Goal: Transaction & Acquisition: Purchase product/service

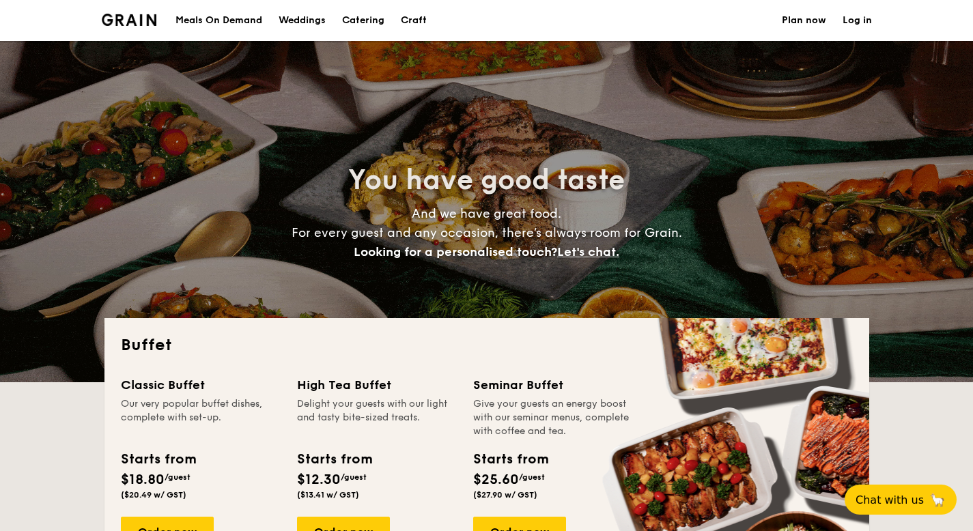
select select
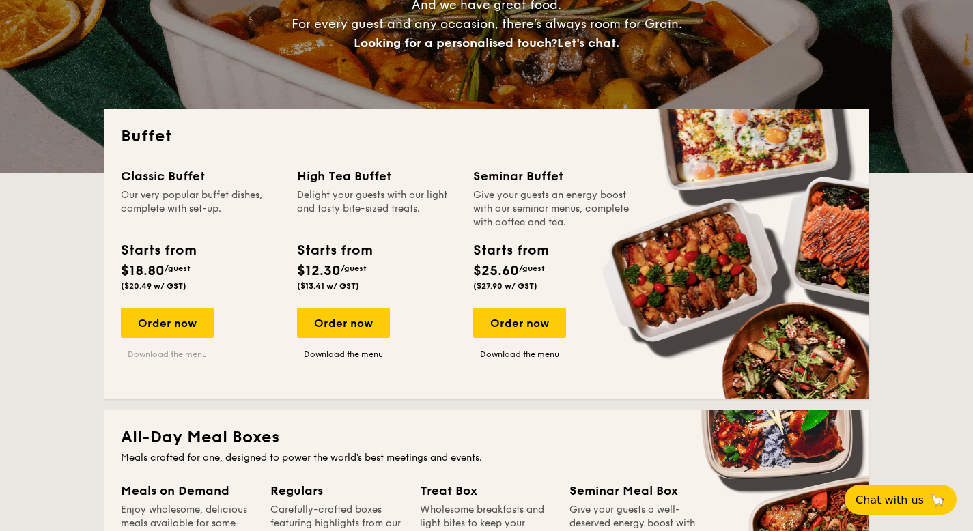
click at [191, 351] on link "Download the menu" at bounding box center [167, 354] width 93 height 11
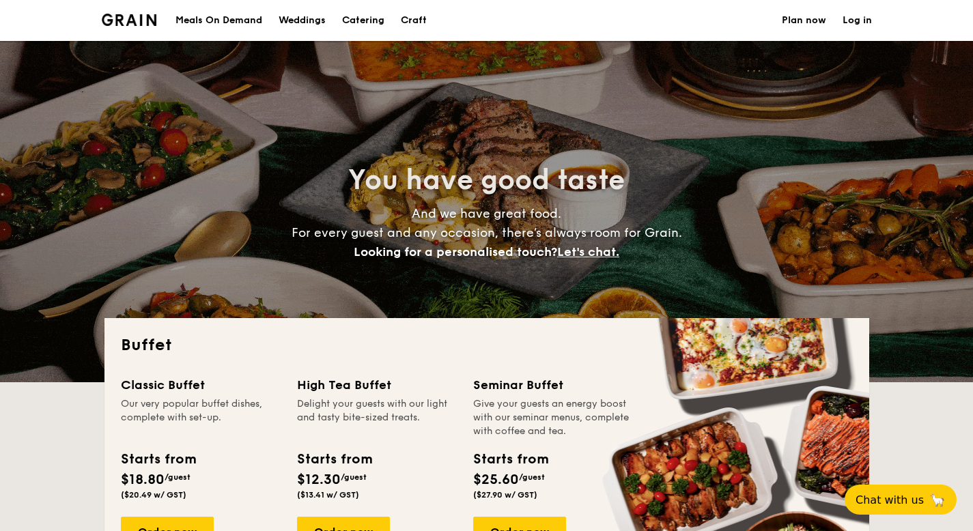
select select
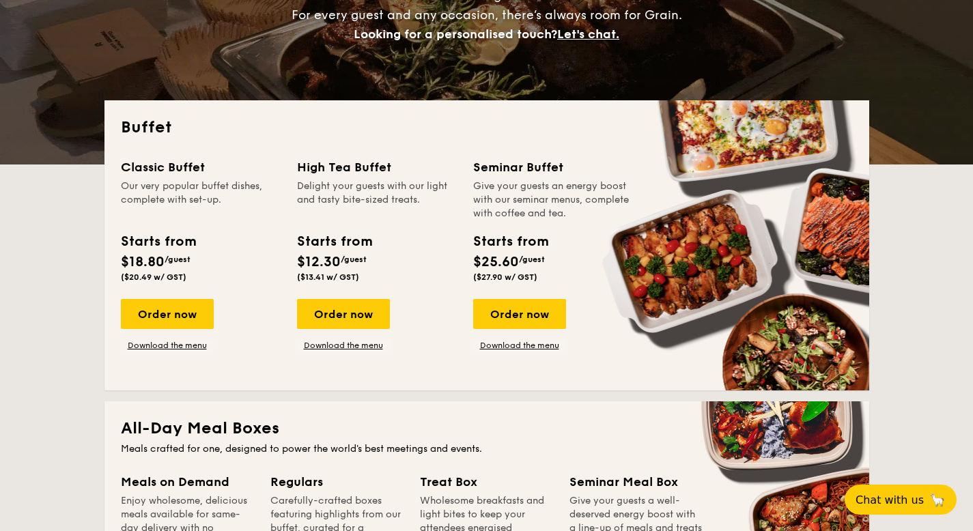
scroll to position [242, 0]
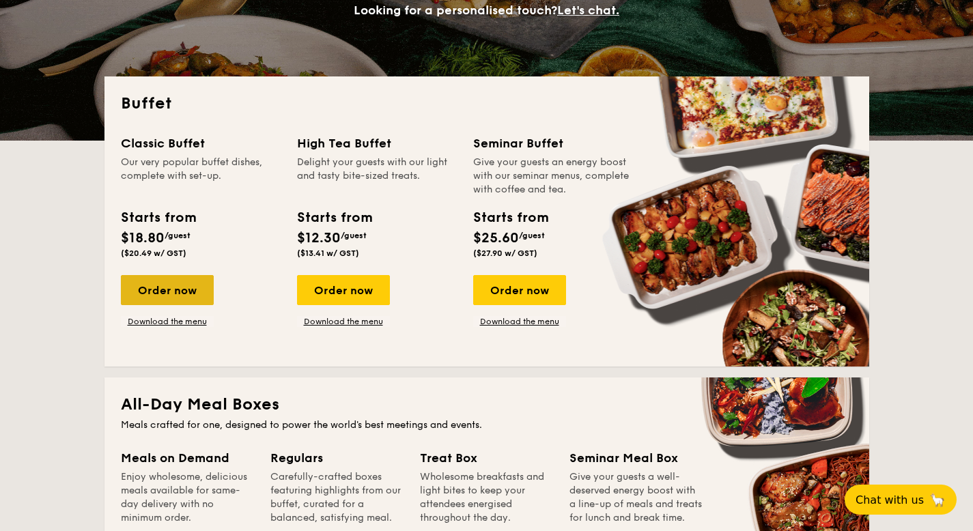
click at [174, 289] on div "Order now" at bounding box center [167, 290] width 93 height 30
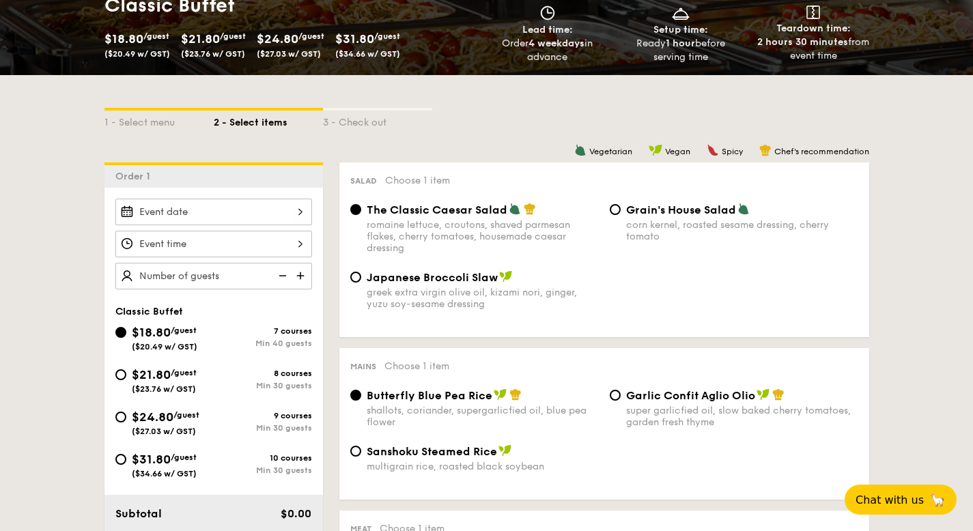
select select
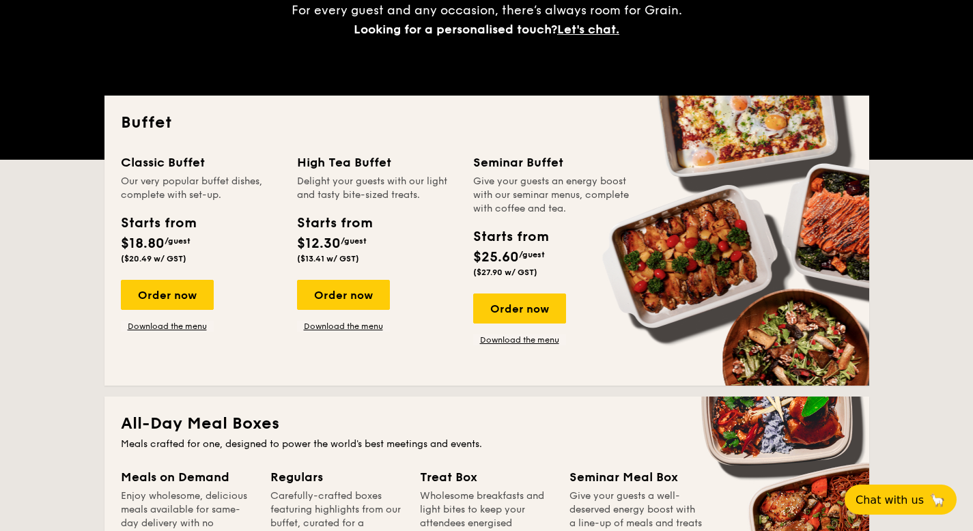
scroll to position [242, 0]
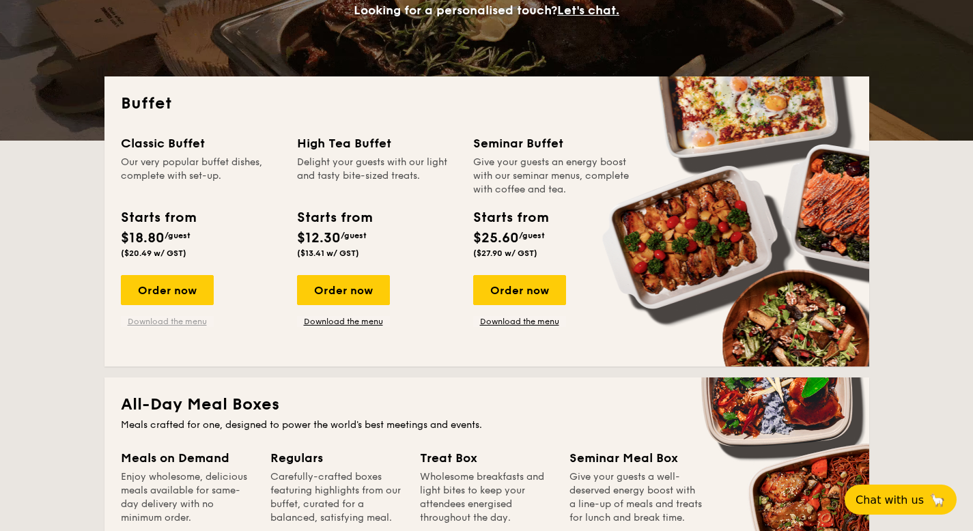
click at [180, 317] on link "Download the menu" at bounding box center [167, 321] width 93 height 11
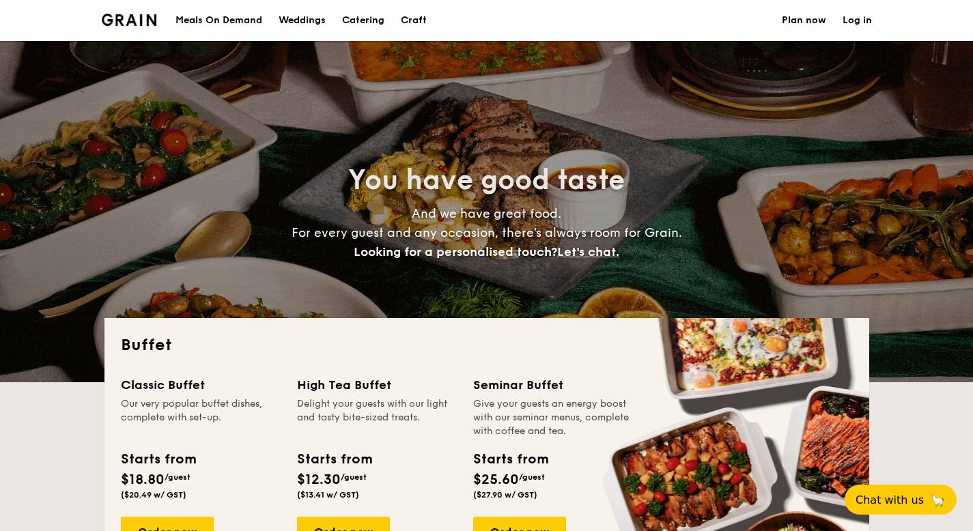
select select
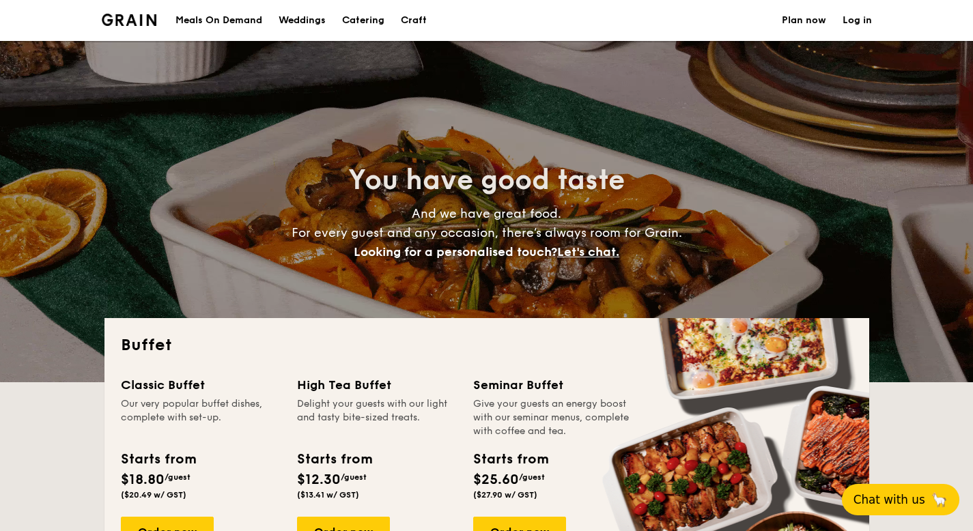
click at [899, 486] on button "Chat with us 🦙" at bounding box center [900, 499] width 117 height 31
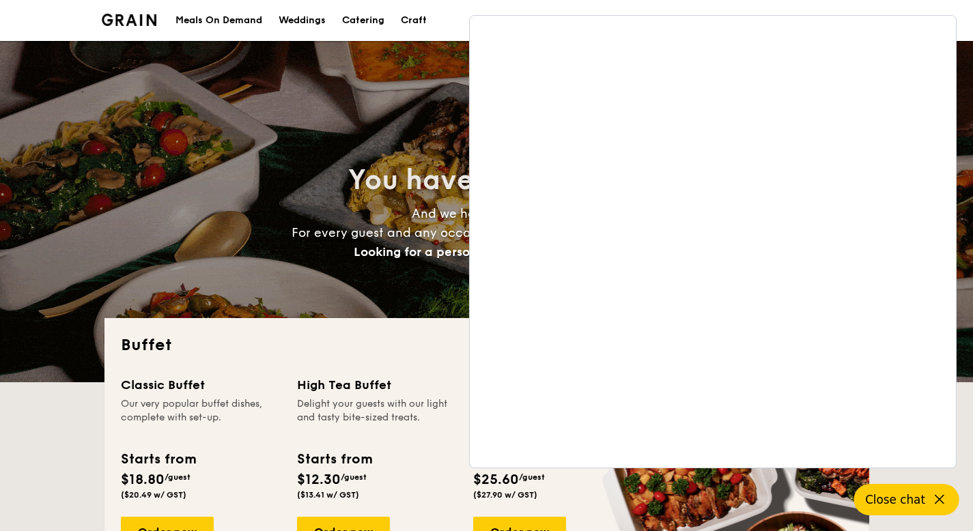
click at [337, 181] on h2 "You have good taste" at bounding box center [486, 180] width 611 height 37
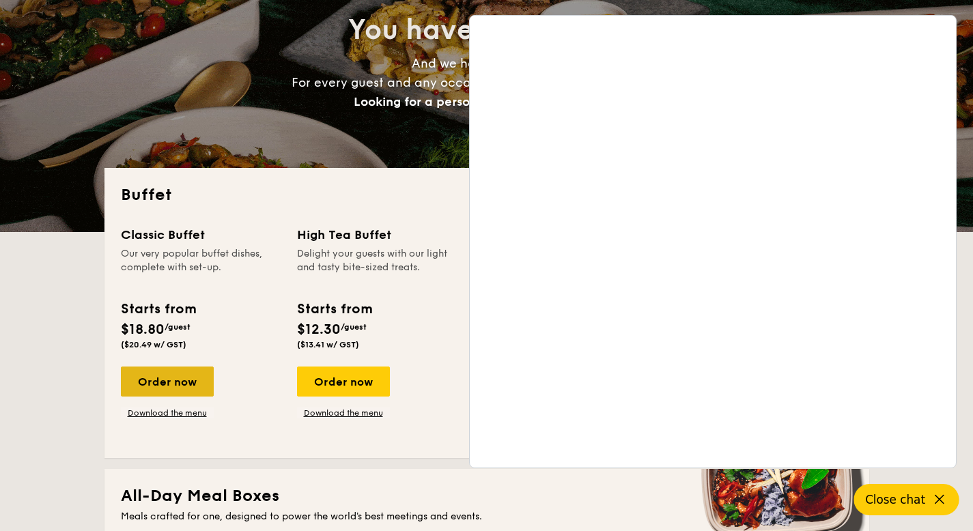
scroll to position [167, 0]
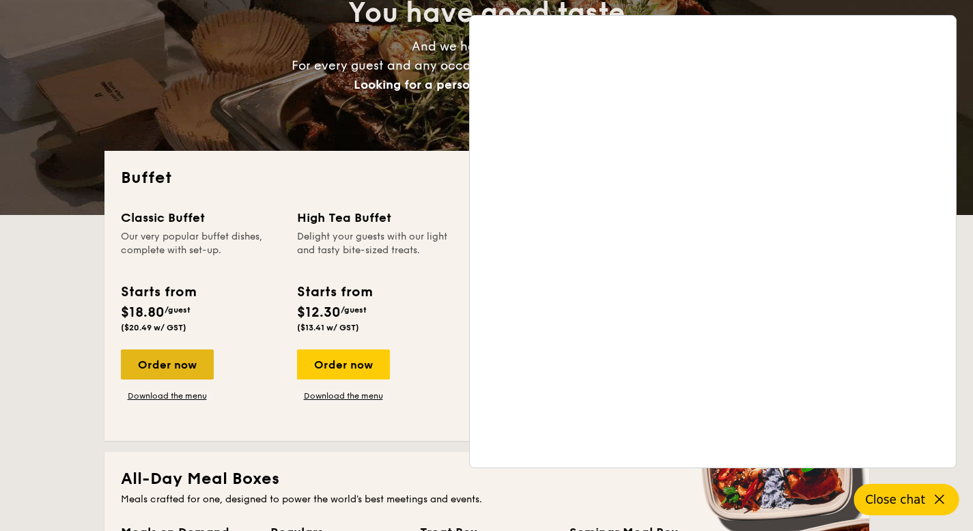
click at [187, 372] on div "Order now" at bounding box center [167, 365] width 93 height 30
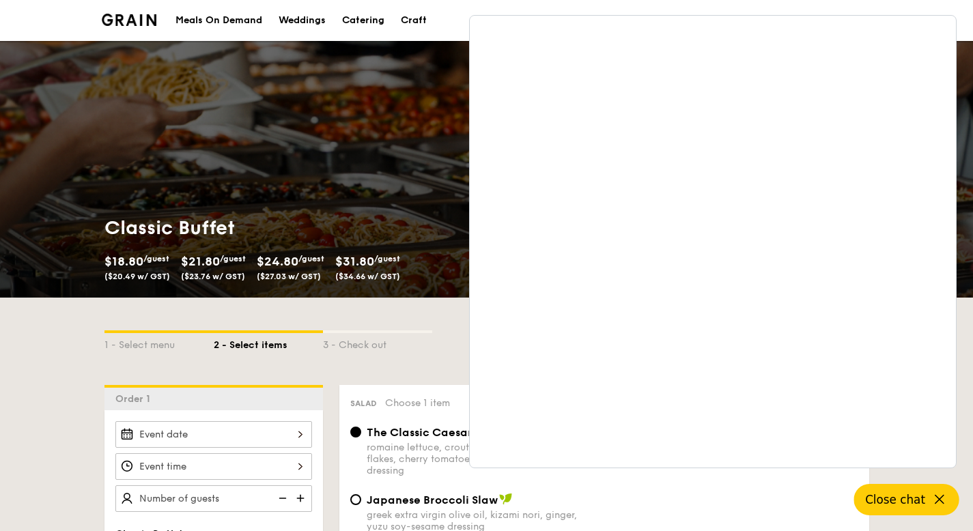
click at [920, 497] on span "Close chat" at bounding box center [895, 500] width 60 height 14
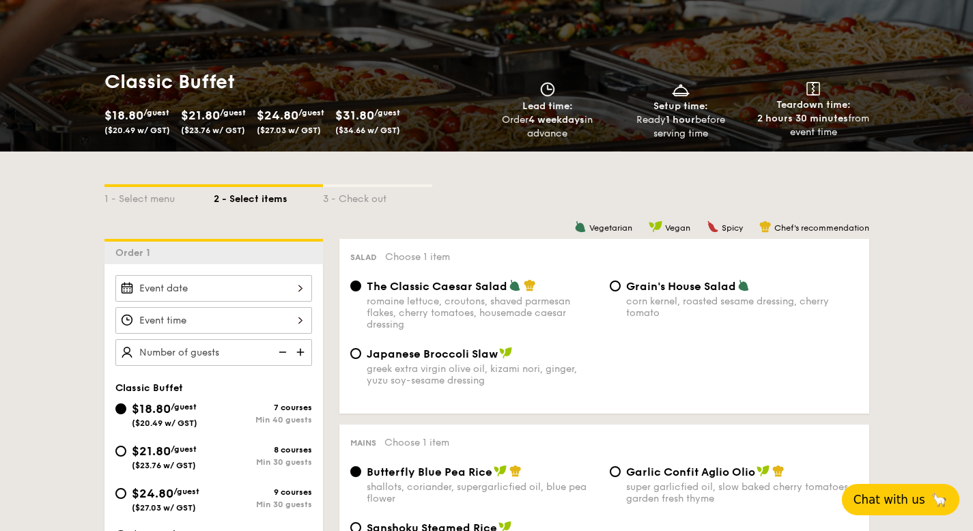
scroll to position [342, 0]
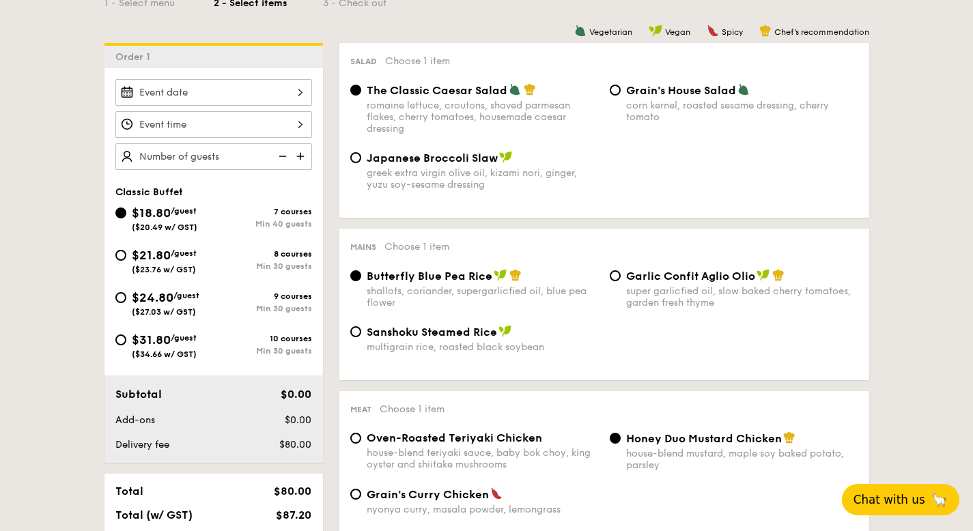
click at [283, 98] on div at bounding box center [213, 92] width 197 height 27
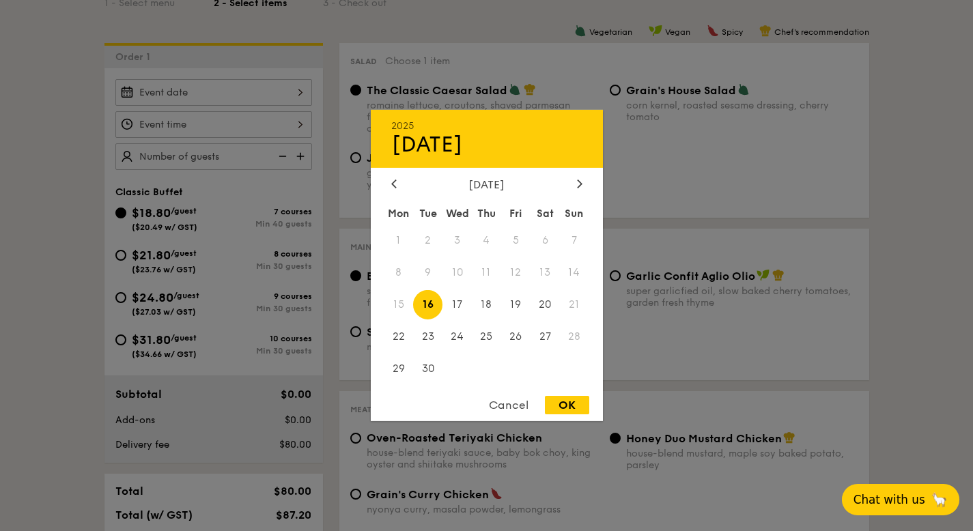
click at [568, 184] on div "September 2025" at bounding box center [486, 184] width 191 height 13
click at [577, 186] on icon at bounding box center [579, 184] width 4 height 8
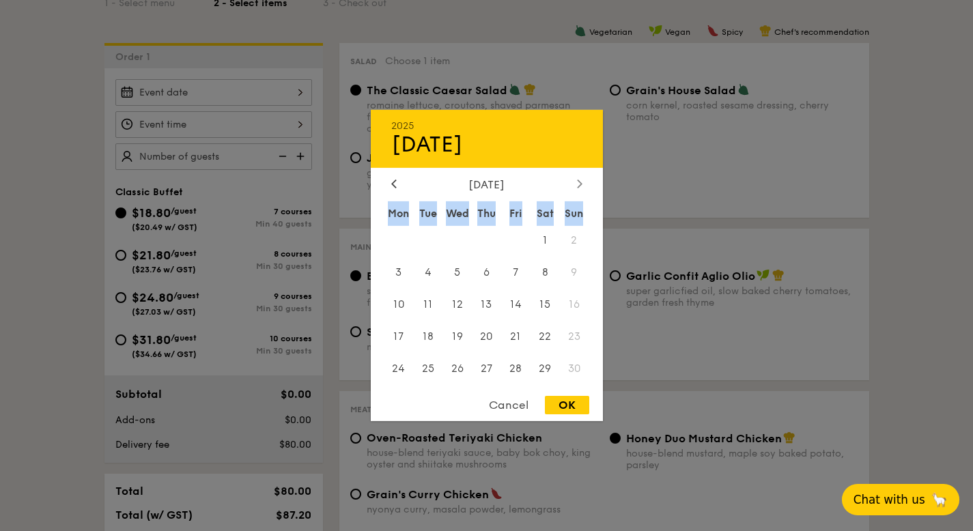
click at [577, 186] on icon at bounding box center [579, 184] width 4 height 8
click at [391, 182] on icon at bounding box center [393, 183] width 5 height 9
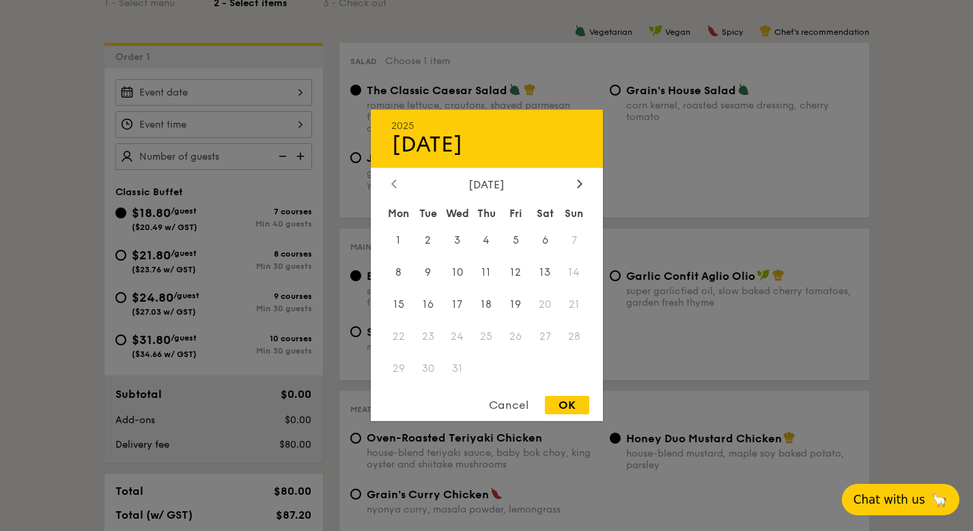
click at [391, 182] on icon at bounding box center [393, 183] width 5 height 9
click at [514, 277] on span "7" at bounding box center [515, 272] width 29 height 29
click at [561, 401] on div "OK" at bounding box center [567, 405] width 44 height 18
type input "Nov 07, 2025"
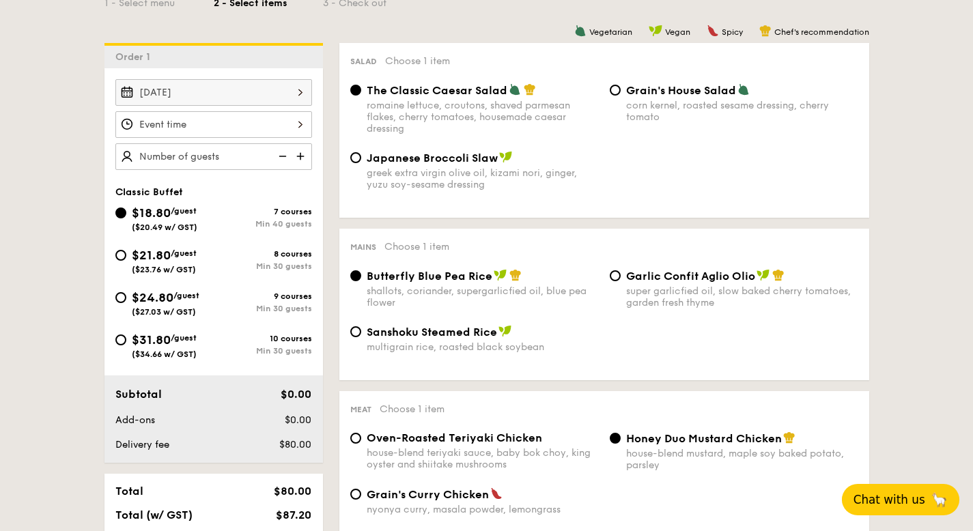
click at [288, 128] on div at bounding box center [213, 124] width 197 height 27
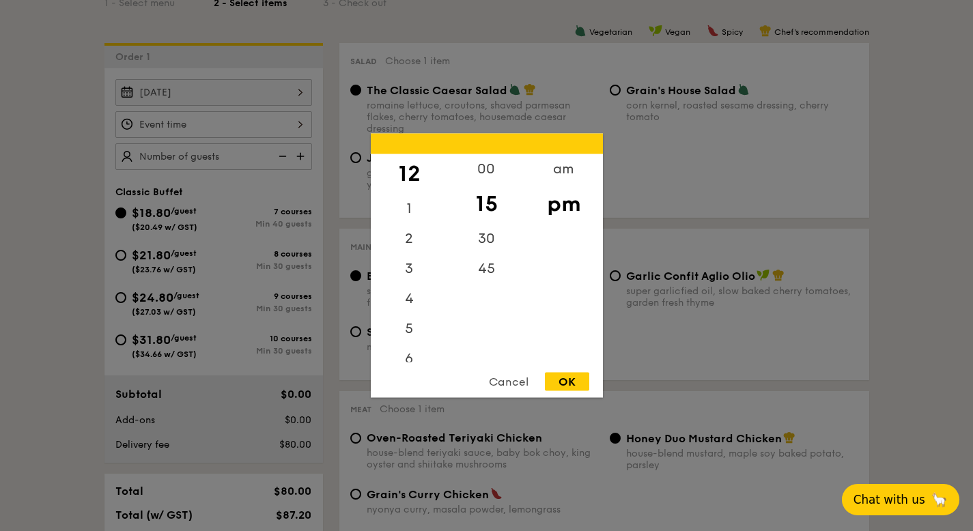
click at [560, 206] on div "pm" at bounding box center [563, 204] width 77 height 40
click at [564, 173] on div "am" at bounding box center [563, 174] width 77 height 40
click at [408, 348] on div "11" at bounding box center [409, 353] width 77 height 40
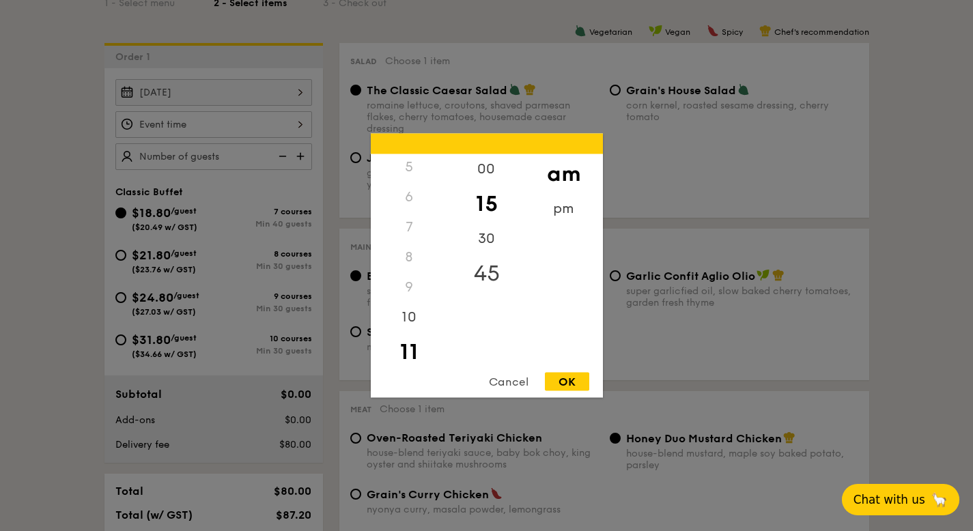
click at [487, 276] on div "45" at bounding box center [486, 274] width 77 height 40
click at [568, 385] on div "OK" at bounding box center [567, 382] width 44 height 18
type input "11:45AM"
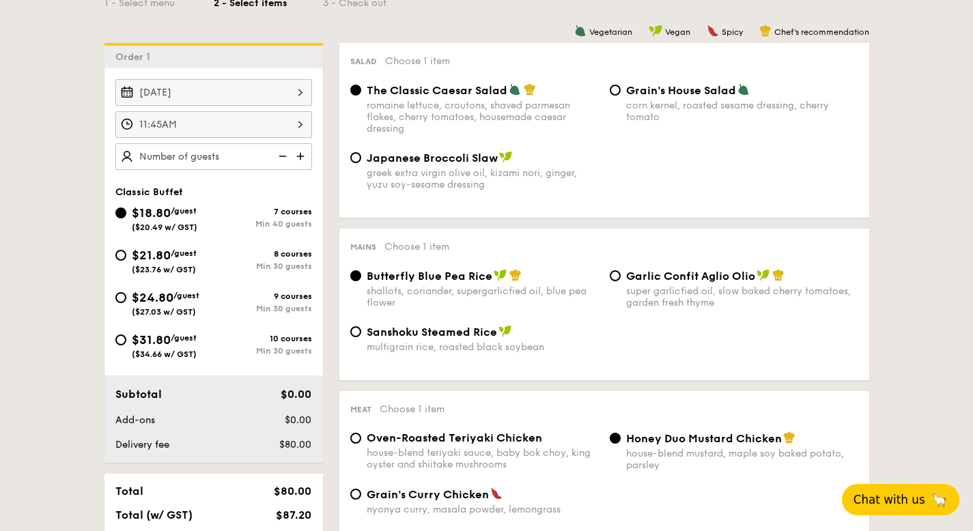
click at [132, 294] on span "$24.80" at bounding box center [153, 297] width 42 height 15
click at [126, 294] on input "$24.80 /guest ($27.03 w/ GST) 9 courses Min 30 guests" at bounding box center [120, 297] width 11 height 11
radio input "true"
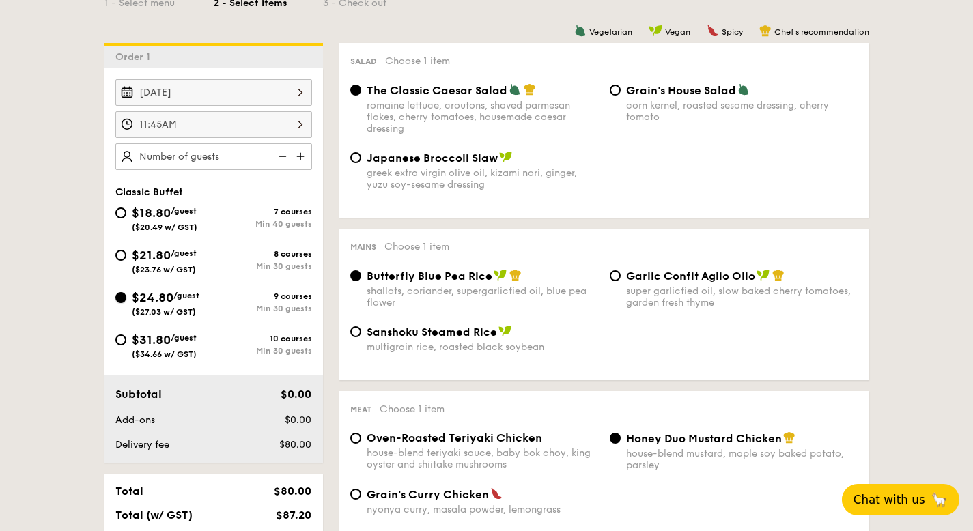
radio input "true"
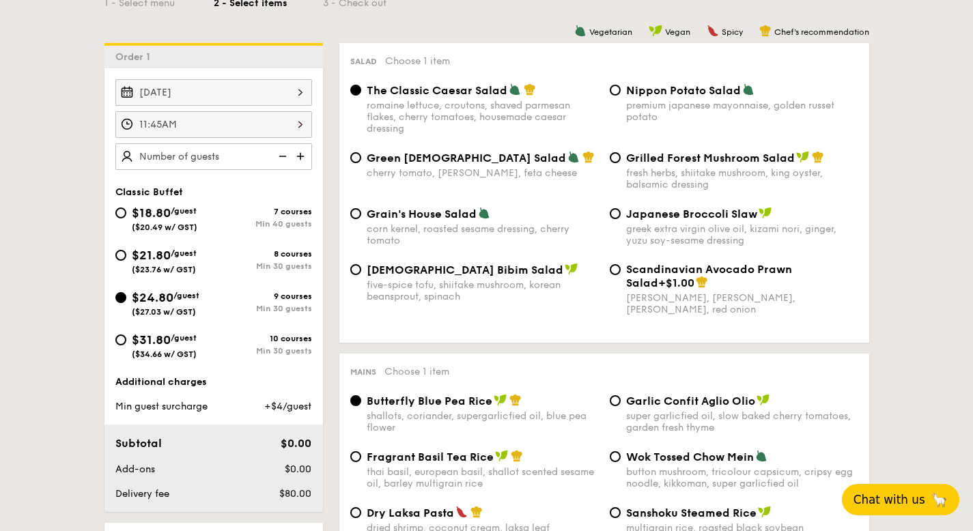
click at [128, 263] on div "$21.80 /guest ($23.76 w/ GST)" at bounding box center [164, 260] width 98 height 29
click at [126, 261] on input "$21.80 /guest ($23.76 w/ GST) 8 courses Min 30 guests" at bounding box center [120, 255] width 11 height 11
radio input "true"
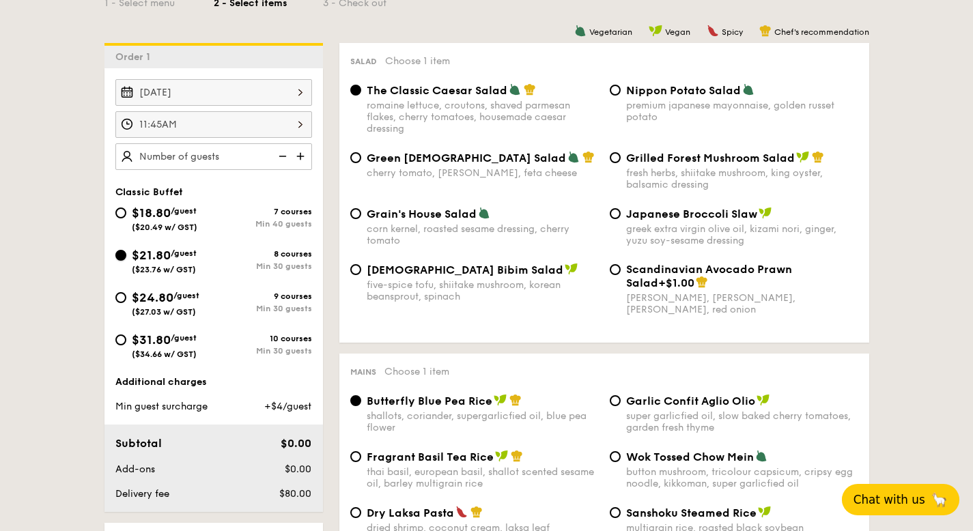
radio input "true"
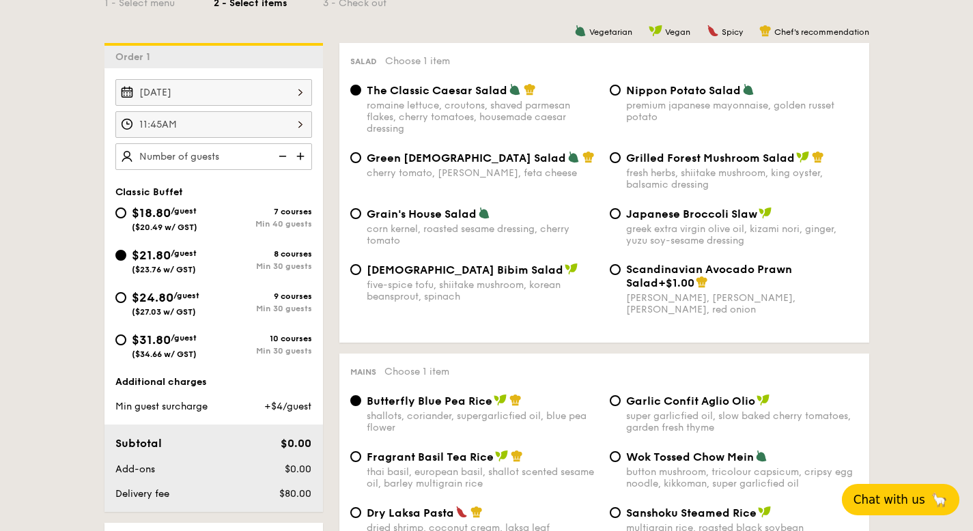
click at [137, 307] on div "$24.80 /guest ($27.03 w/ GST)" at bounding box center [166, 302] width 68 height 29
click at [126, 303] on input "$24.80 /guest ($27.03 w/ GST) 9 courses Min 30 guests" at bounding box center [120, 297] width 11 height 11
radio input "true"
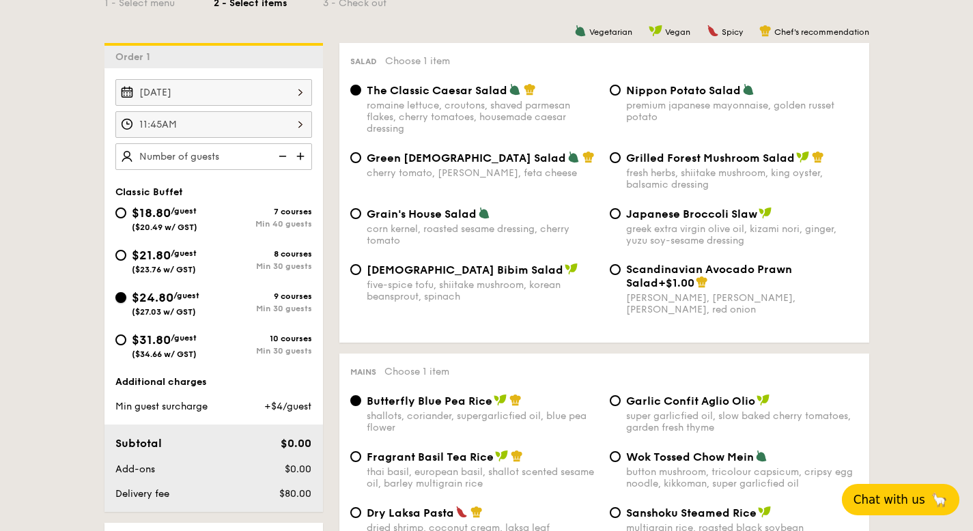
radio input "true"
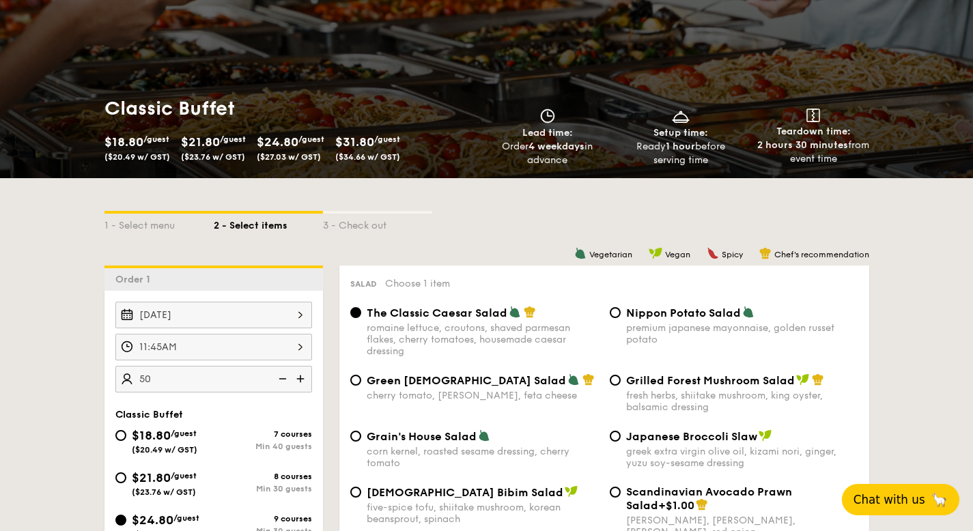
scroll to position [106, 0]
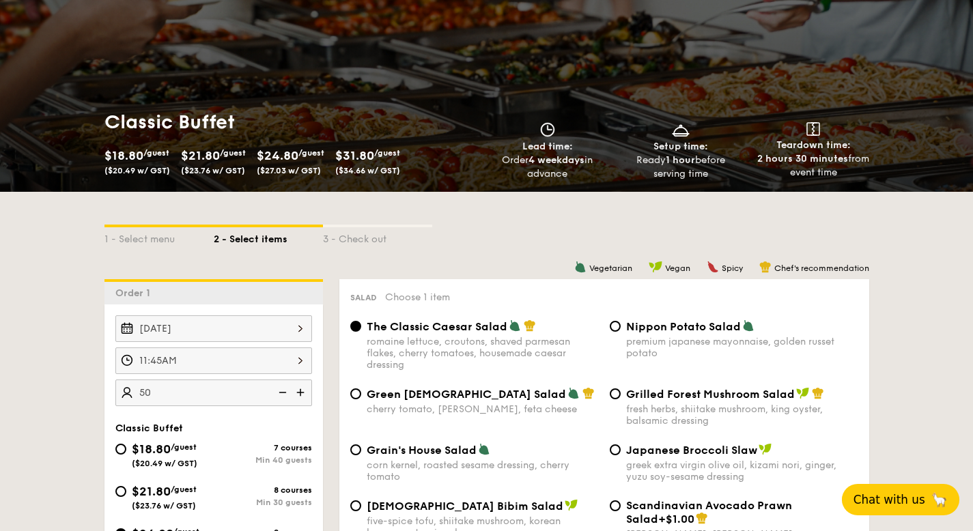
type input "50 guests"
click at [298, 157] on span "$24.80" at bounding box center [278, 155] width 42 height 15
click at [316, 159] on div "$24.80 /guest ($27.03 w/ GST)" at bounding box center [291, 160] width 68 height 30
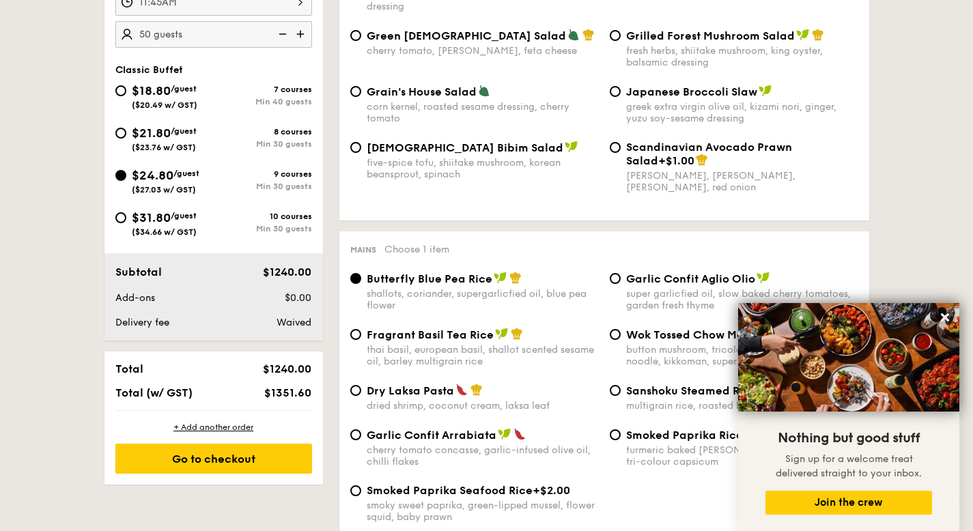
scroll to position [506, 0]
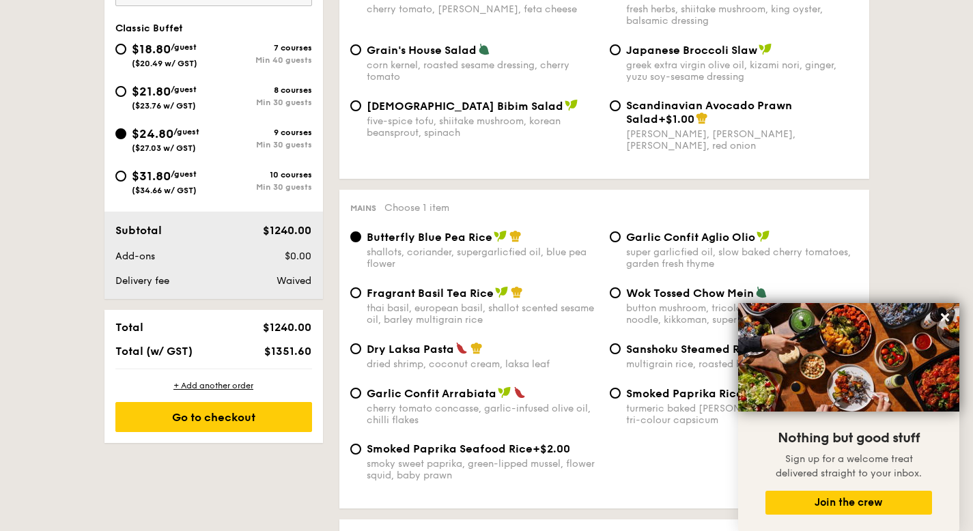
click at [283, 350] on span "$1351.60" at bounding box center [287, 351] width 47 height 13
copy div "Total (w/ GST) $1351.60"
click at [292, 348] on span "$1351.60" at bounding box center [287, 351] width 47 height 13
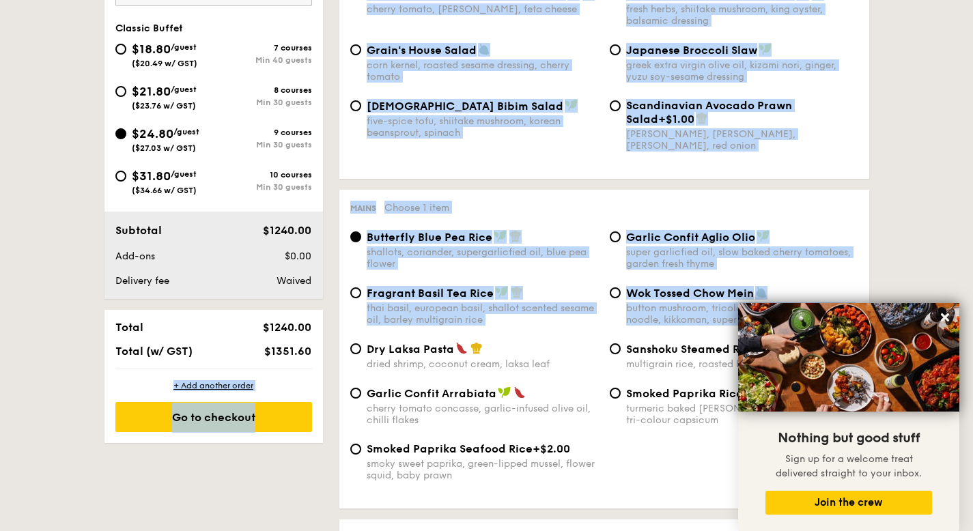
drag, startPoint x: 273, startPoint y: 353, endPoint x: 341, endPoint y: 353, distance: 67.6
copy div "1351.60 + Add another order Go to checkout + Add another order Go to checkout -…"
click at [275, 344] on div "Total $1240.00 Total (w/ GST) $1351.60" at bounding box center [213, 339] width 219 height 59
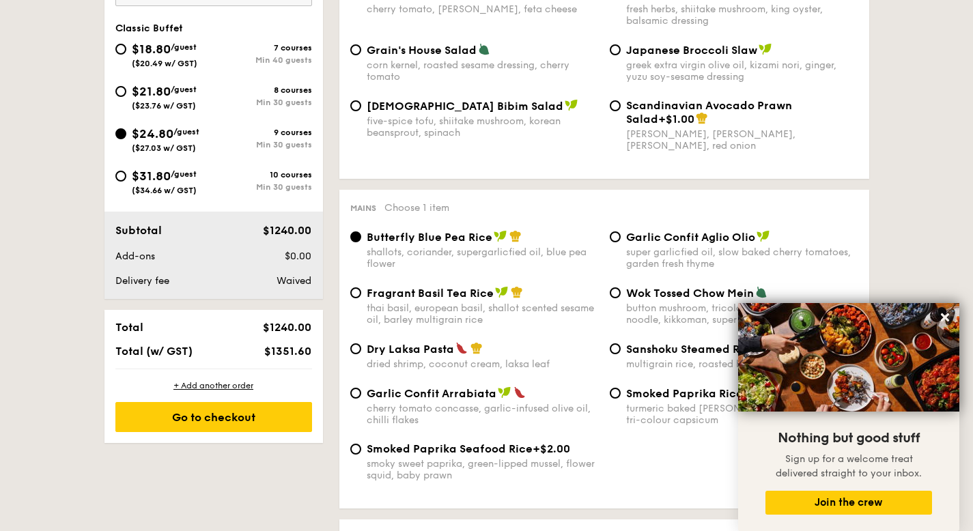
drag, startPoint x: 274, startPoint y: 354, endPoint x: 311, endPoint y: 354, distance: 36.9
click at [311, 354] on span "$1351.60" at bounding box center [287, 351] width 47 height 13
copy span "1351.60"
